Goal: Task Accomplishment & Management: Use online tool/utility

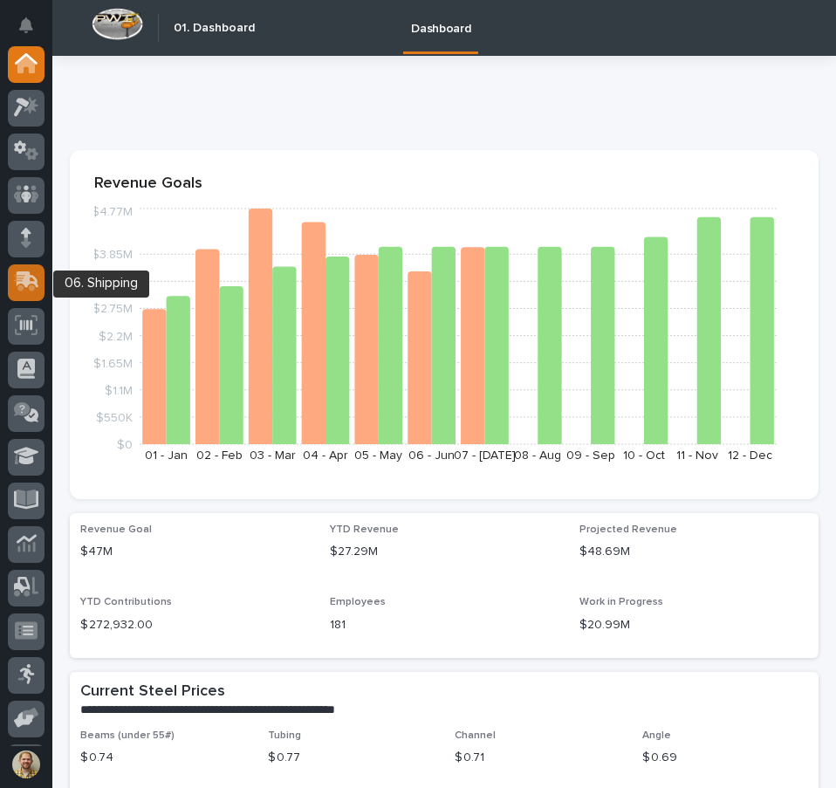
click at [27, 272] on icon at bounding box center [26, 282] width 25 height 20
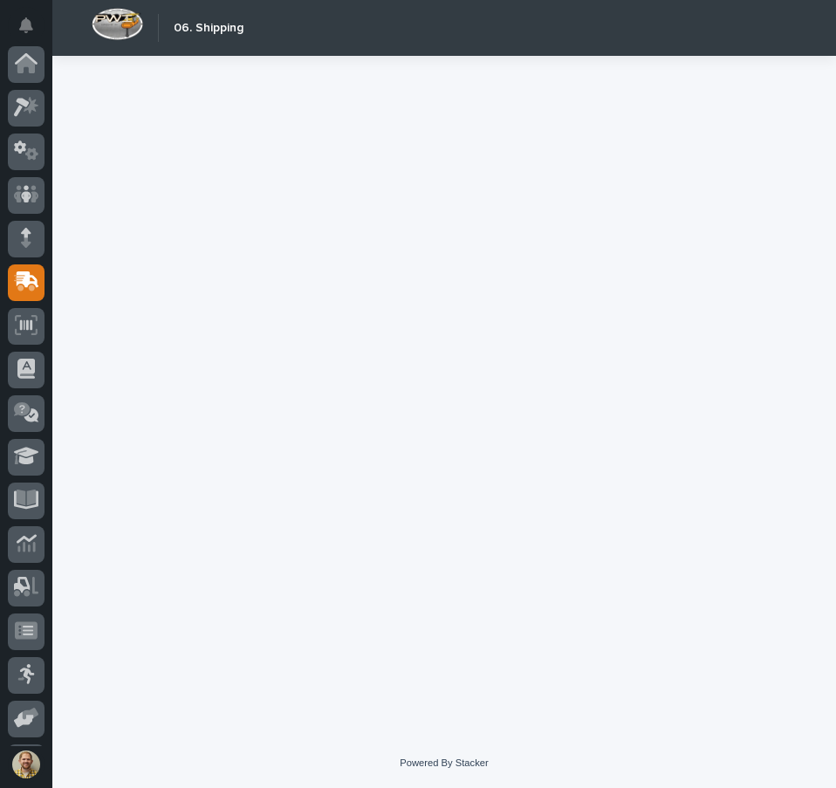
scroll to position [129, 0]
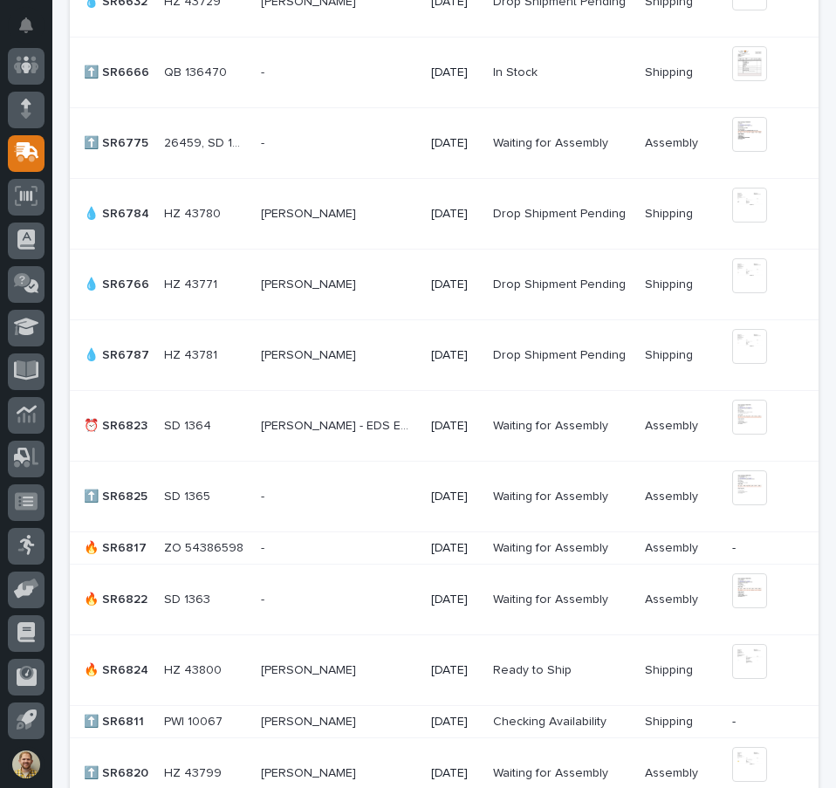
scroll to position [698, 0]
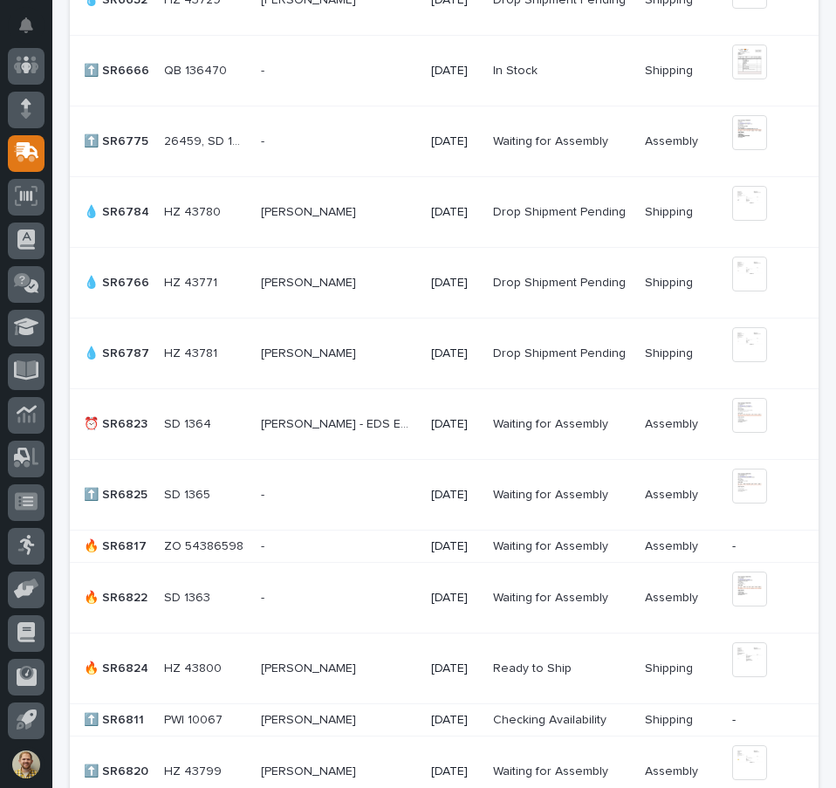
click at [175, 670] on p "HZ 43800" at bounding box center [194, 667] width 61 height 18
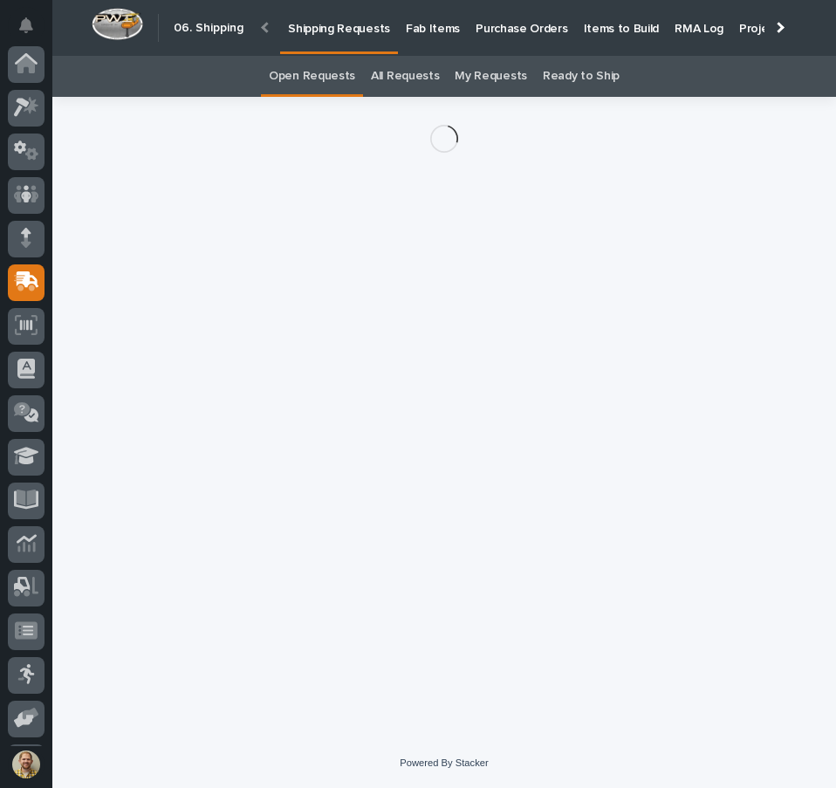
scroll to position [129, 0]
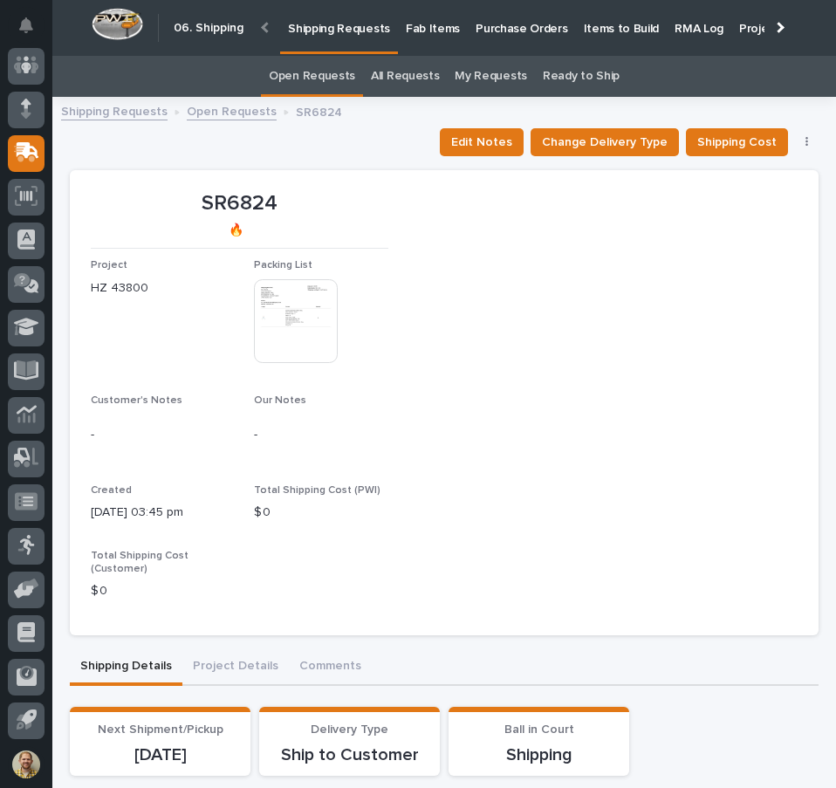
click at [272, 313] on img at bounding box center [296, 321] width 84 height 84
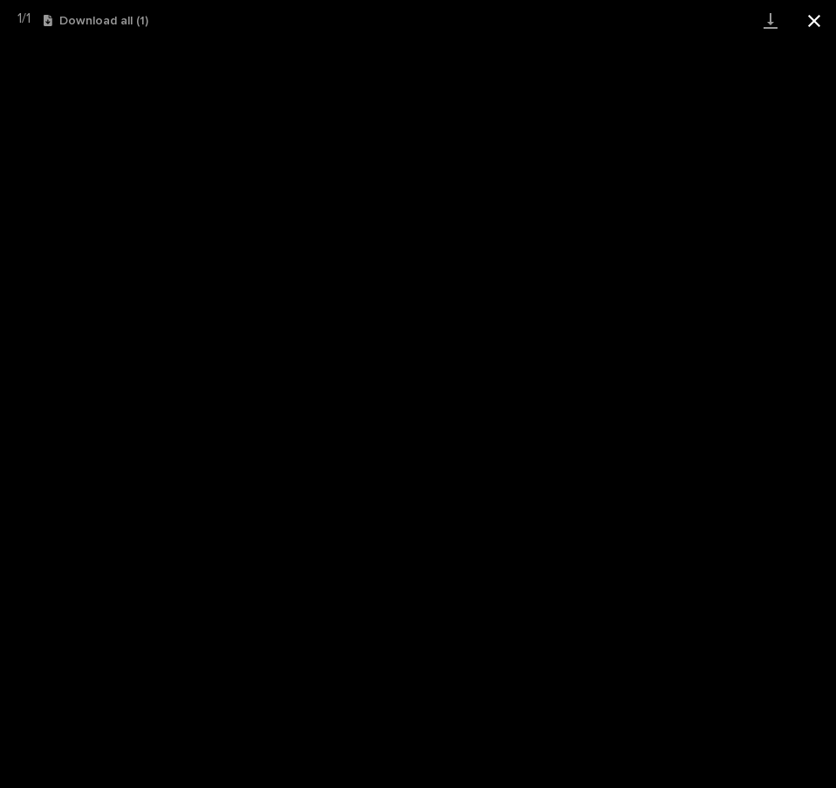
click at [808, 16] on button "Close gallery" at bounding box center [815, 20] width 44 height 41
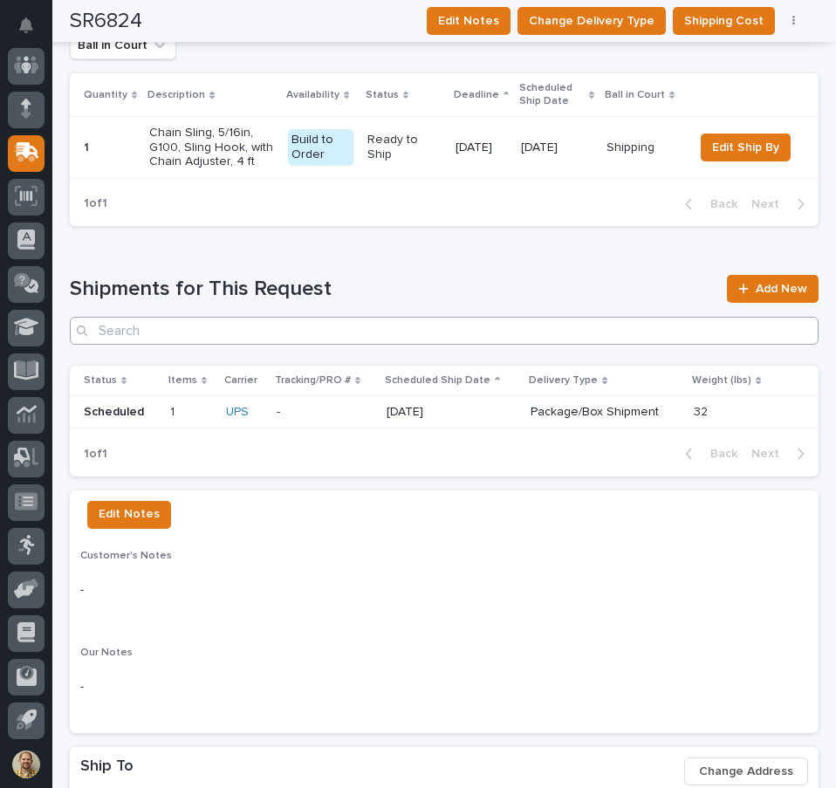
scroll to position [1048, 0]
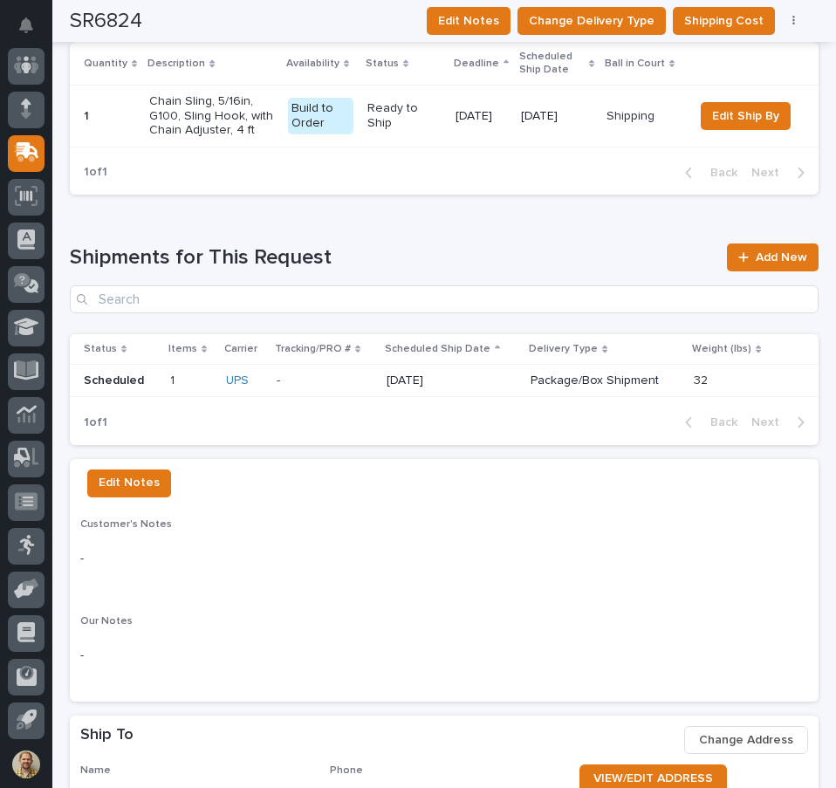
click at [359, 374] on p "-" at bounding box center [325, 381] width 96 height 15
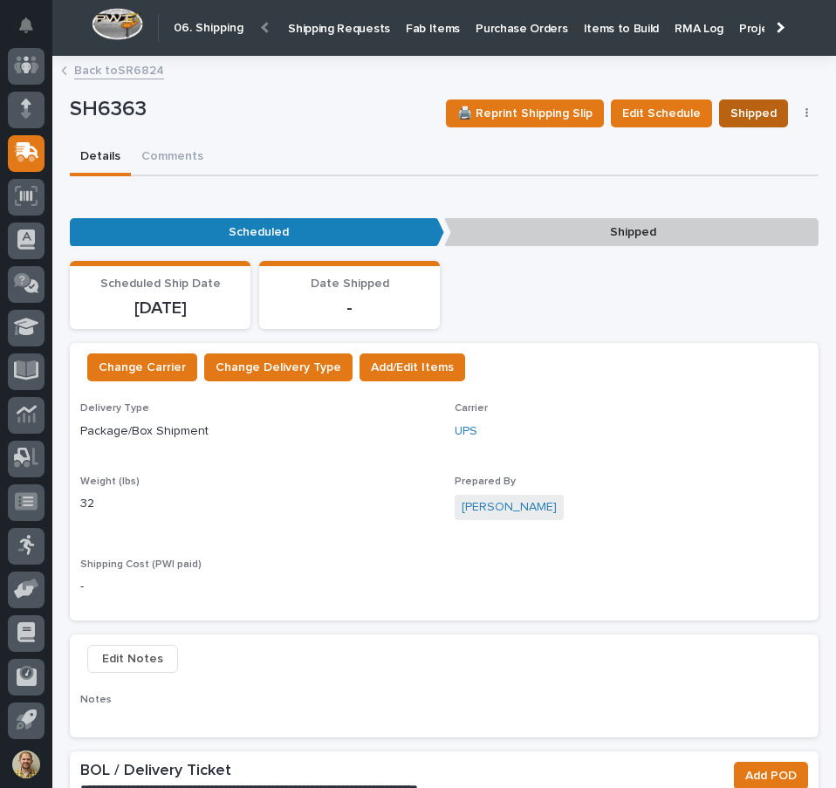
click at [741, 119] on span "Shipped" at bounding box center [754, 113] width 46 height 21
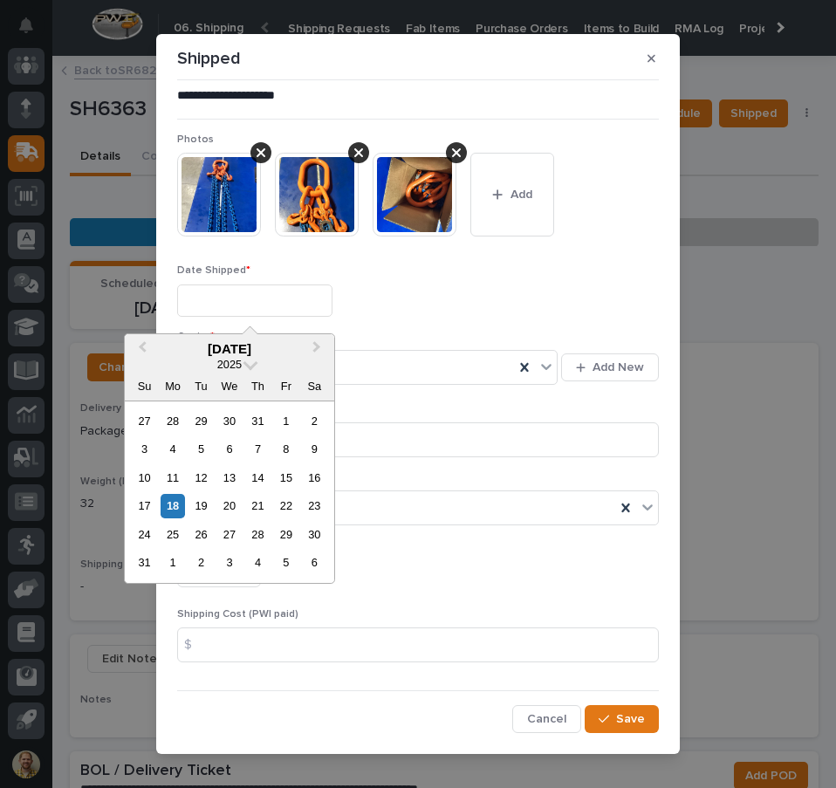
click at [206, 313] on input "text" at bounding box center [254, 301] width 155 height 32
click at [168, 507] on div "18" at bounding box center [173, 506] width 24 height 24
type input "**********"
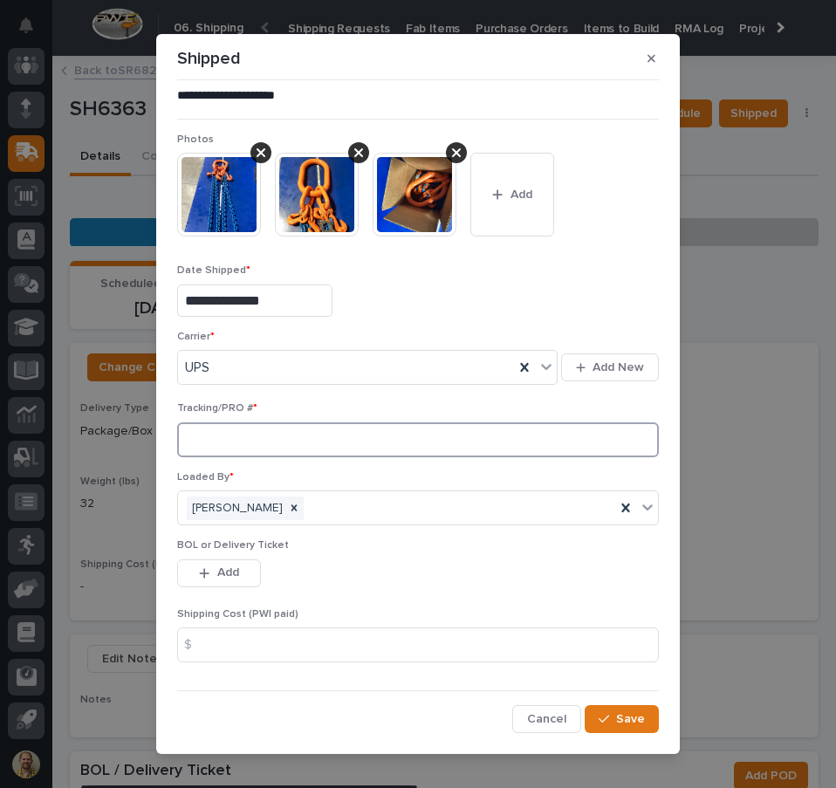
click at [212, 441] on input at bounding box center [418, 440] width 482 height 35
paste input "1Z55A9E80312535382"
type input "1Z55A9E80312535382"
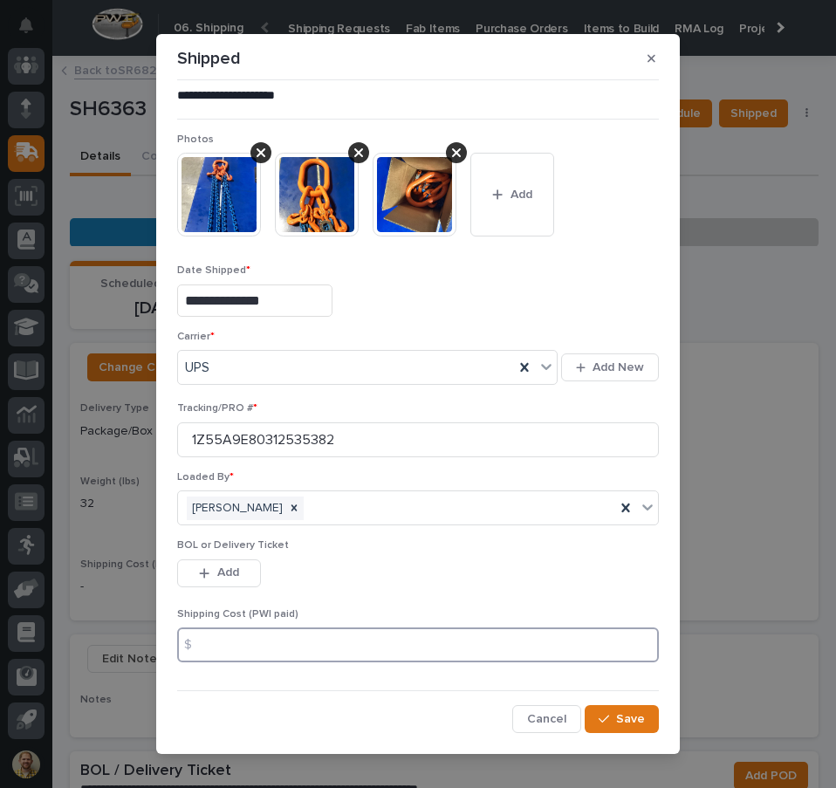
click at [390, 649] on input at bounding box center [418, 645] width 482 height 35
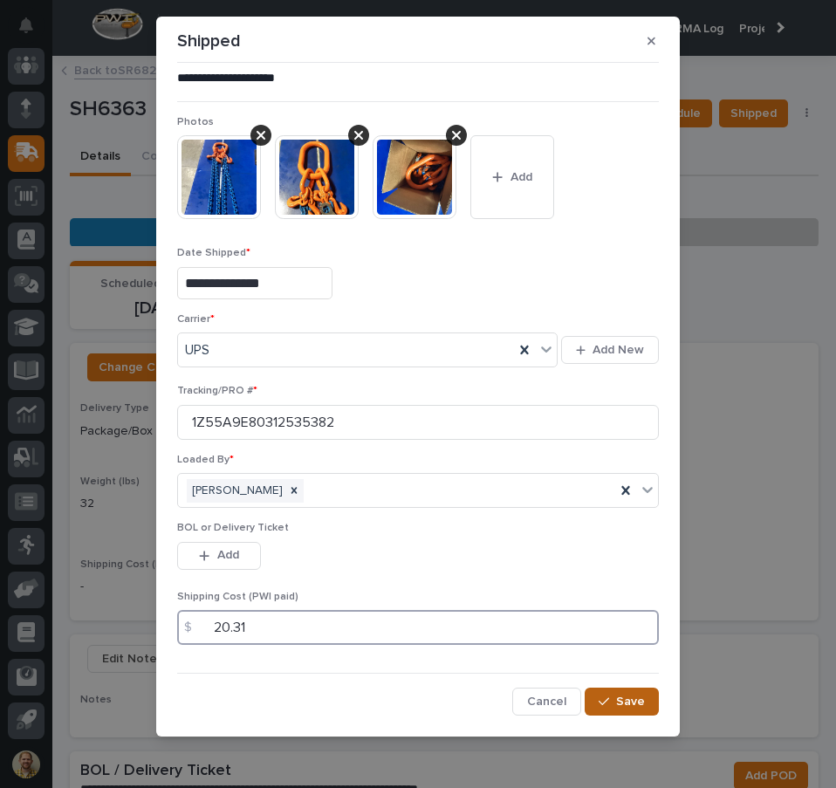
type input "20.31"
click at [644, 698] on button "Save" at bounding box center [622, 702] width 74 height 28
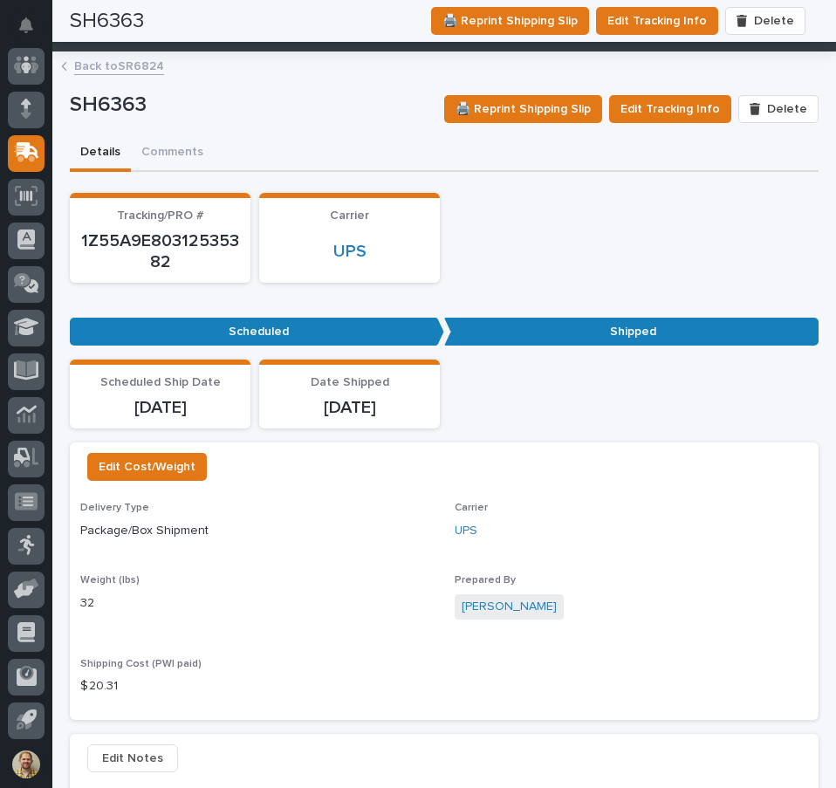
scroll to position [0, 0]
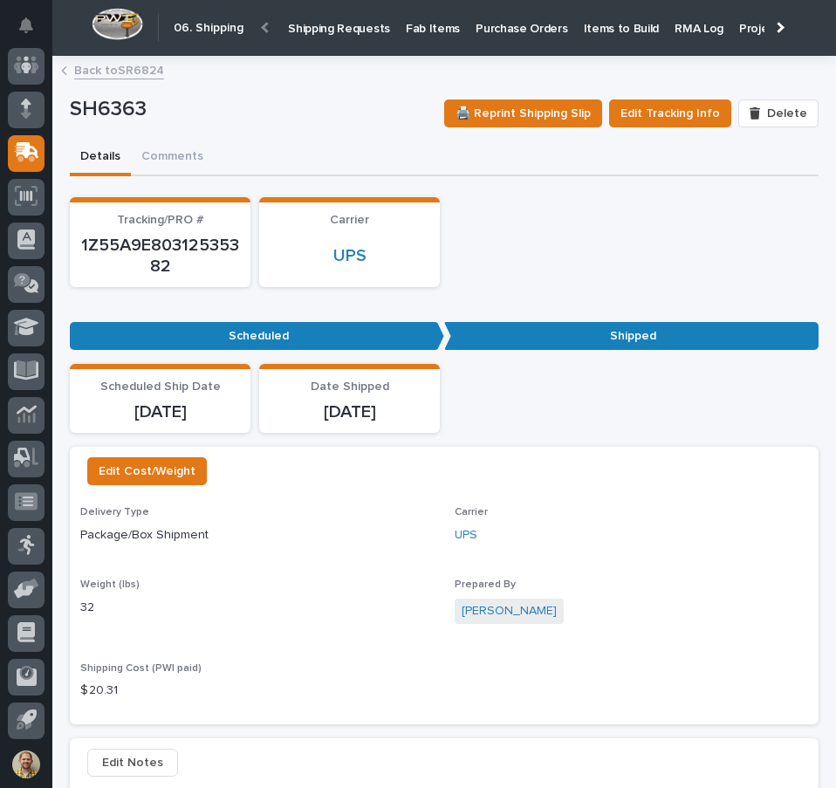
click at [325, 30] on p "Shipping Requests" at bounding box center [339, 18] width 102 height 37
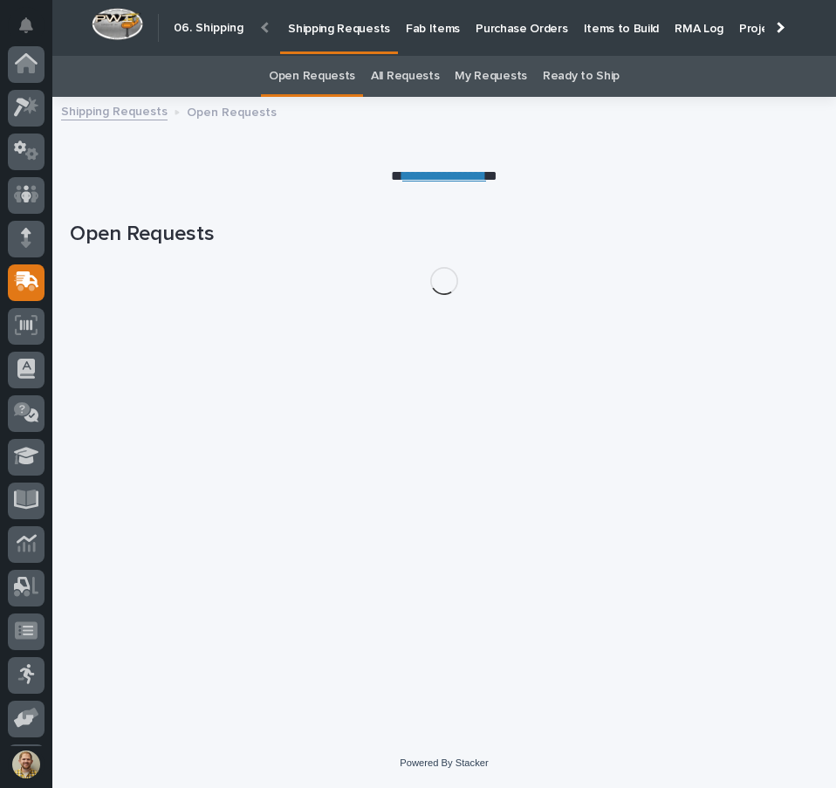
scroll to position [129, 0]
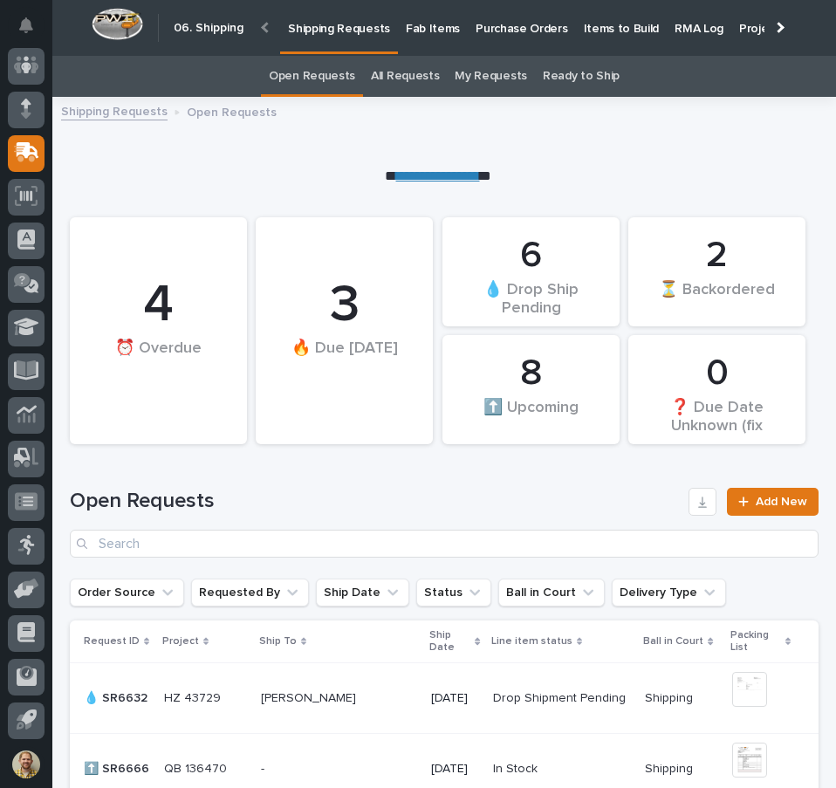
click at [610, 28] on p "Items to Build" at bounding box center [622, 18] width 76 height 37
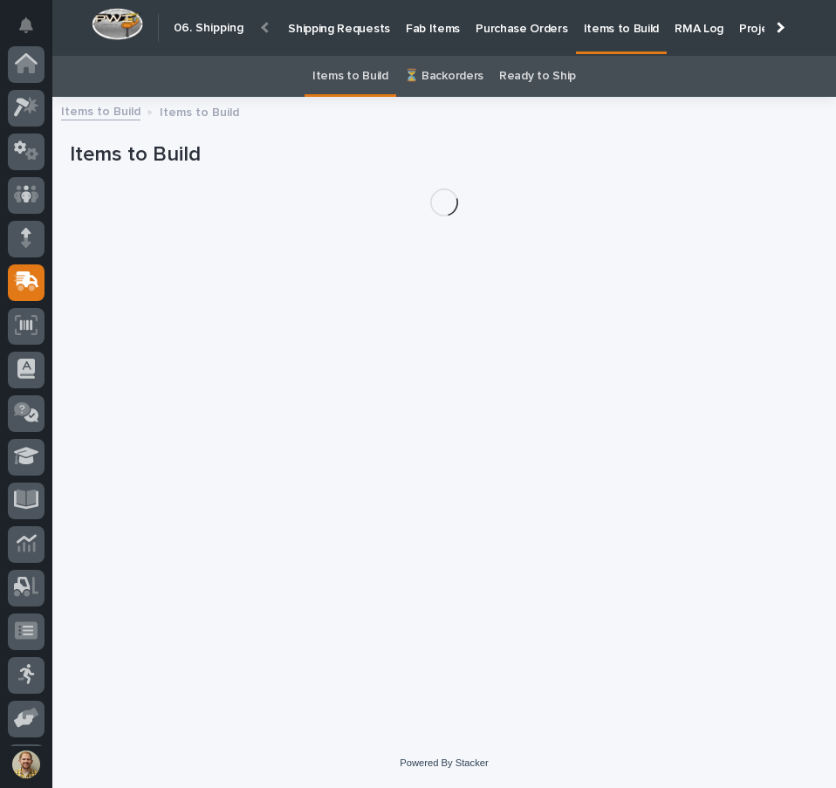
scroll to position [129, 0]
